Goal: Information Seeking & Learning: Learn about a topic

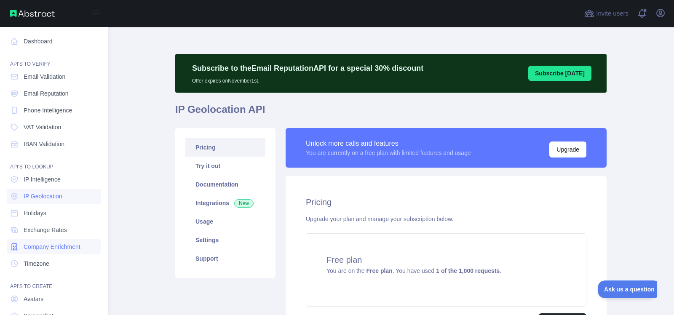
click at [51, 246] on span "Company Enrichment" at bounding box center [52, 247] width 57 height 8
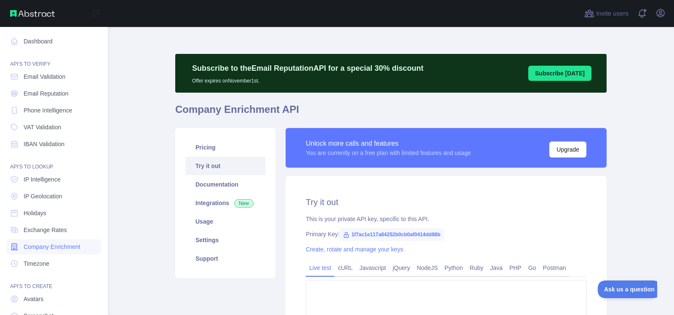
type textarea "**********"
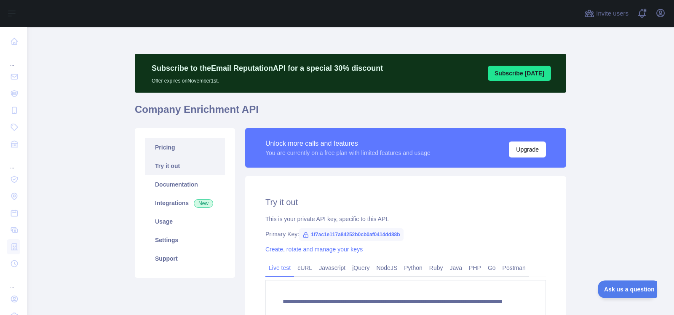
click at [170, 146] on link "Pricing" at bounding box center [185, 147] width 80 height 19
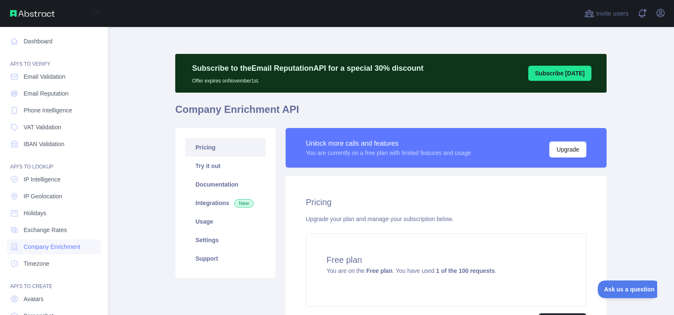
click at [47, 188] on nav "Dashboard API'S TO VERIFY Email Validation Email Reputation Phone Intelligence …" at bounding box center [54, 192] width 94 height 330
click at [46, 196] on span "IP Geolocation" at bounding box center [43, 196] width 39 height 8
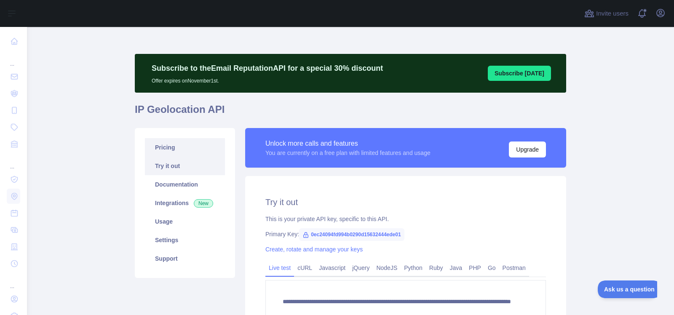
click at [160, 145] on link "Pricing" at bounding box center [185, 147] width 80 height 19
